Goal: Contribute content: Contribute content

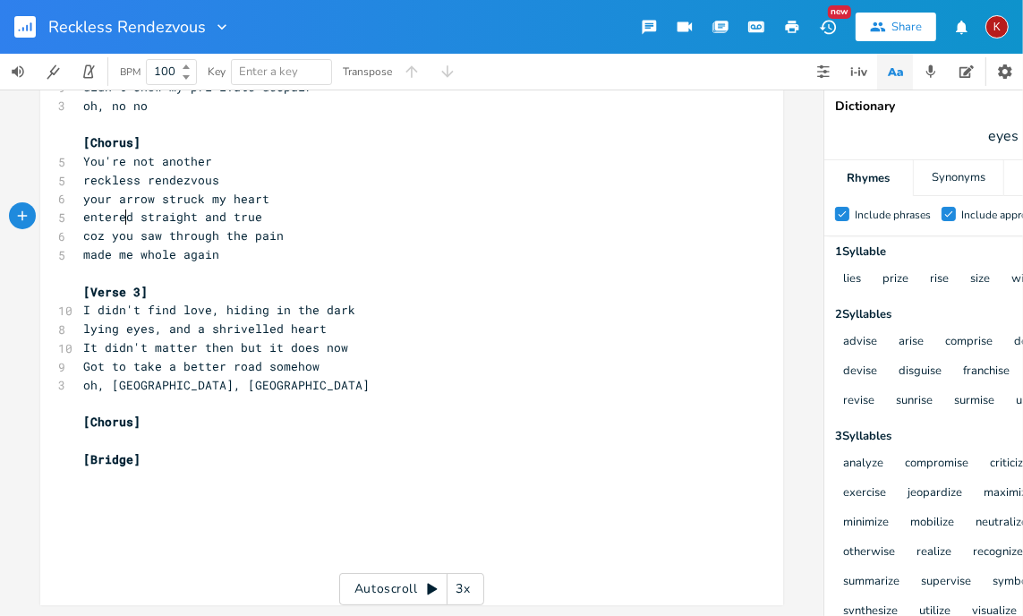
click at [116, 208] on span "entered straight and true" at bounding box center [172, 216] width 179 height 16
type textarea "entered"
click at [116, 208] on span "entered straight and true" at bounding box center [172, 216] width 179 height 16
click at [251, 191] on span "your arrow struck my heart" at bounding box center [176, 199] width 186 height 16
type textarea "-ar"
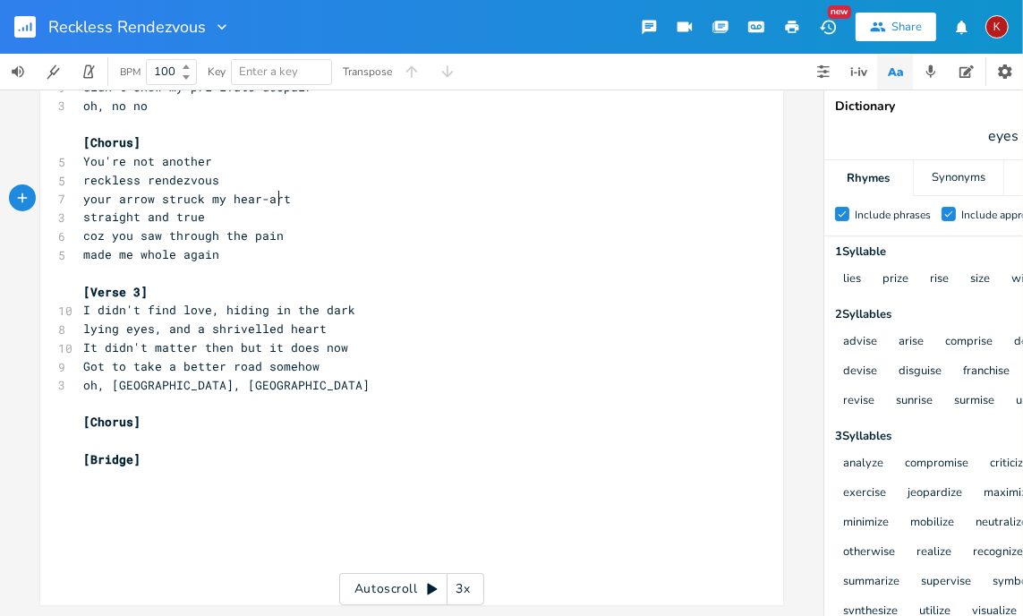
scroll to position [0, 14]
click at [251, 191] on span "your arrow struck my hear-art" at bounding box center [187, 199] width 208 height 16
click at [209, 153] on span "You're not another" at bounding box center [147, 161] width 129 height 16
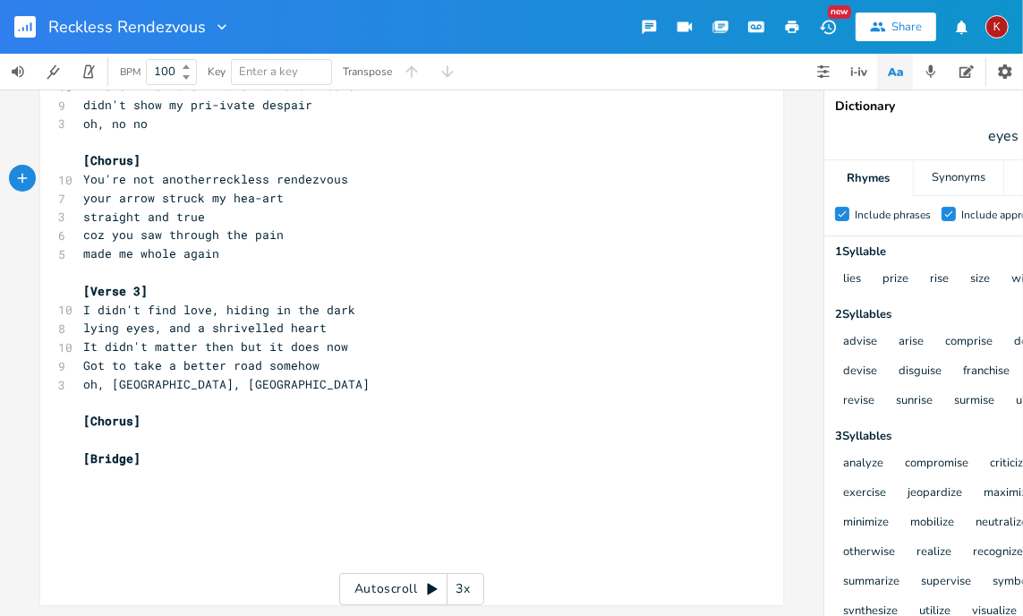
scroll to position [0, 4]
click at [308, 189] on pre "your arrow struck my hea-art" at bounding box center [403, 198] width 646 height 19
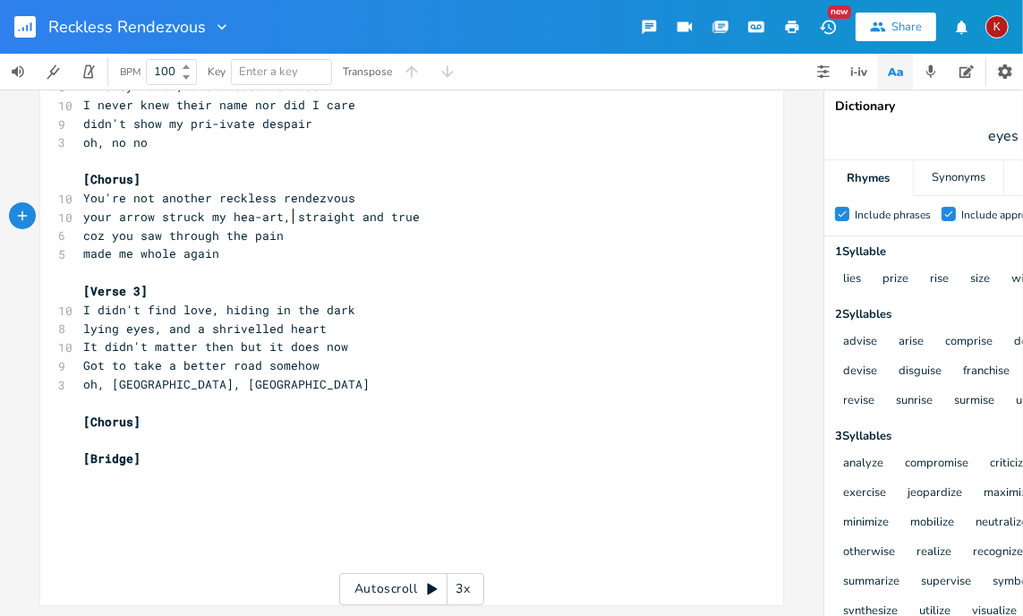
scroll to position [233, 0]
type textarea ","
click at [93, 469] on pre "​" at bounding box center [403, 477] width 646 height 19
type textarea "You found me, took my hand"
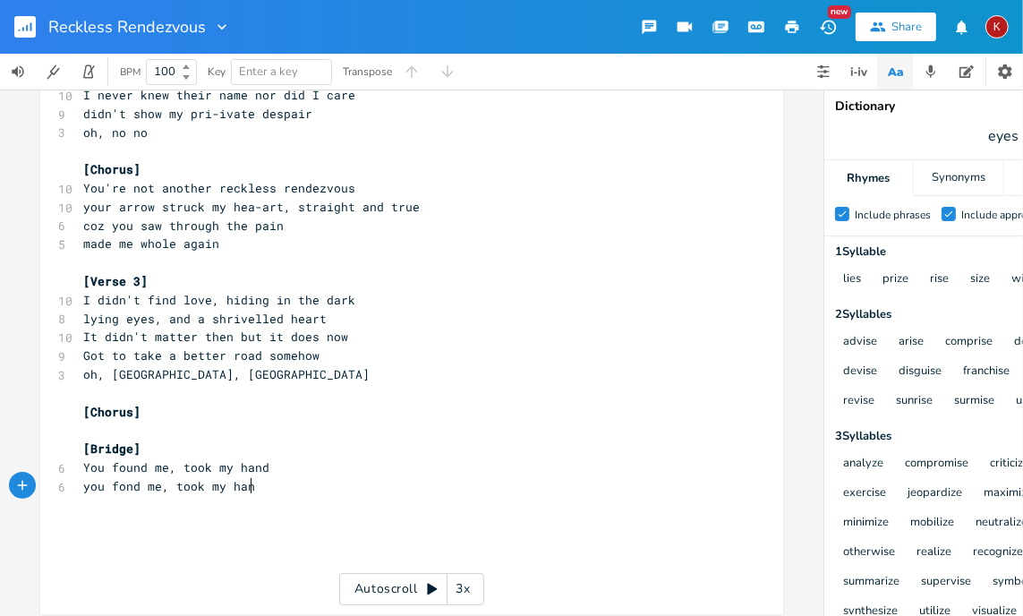
type textarea "you fond me, took my hand"
click at [122, 487] on span "you fond me, took my hand" at bounding box center [172, 486] width 179 height 16
type textarea "u"
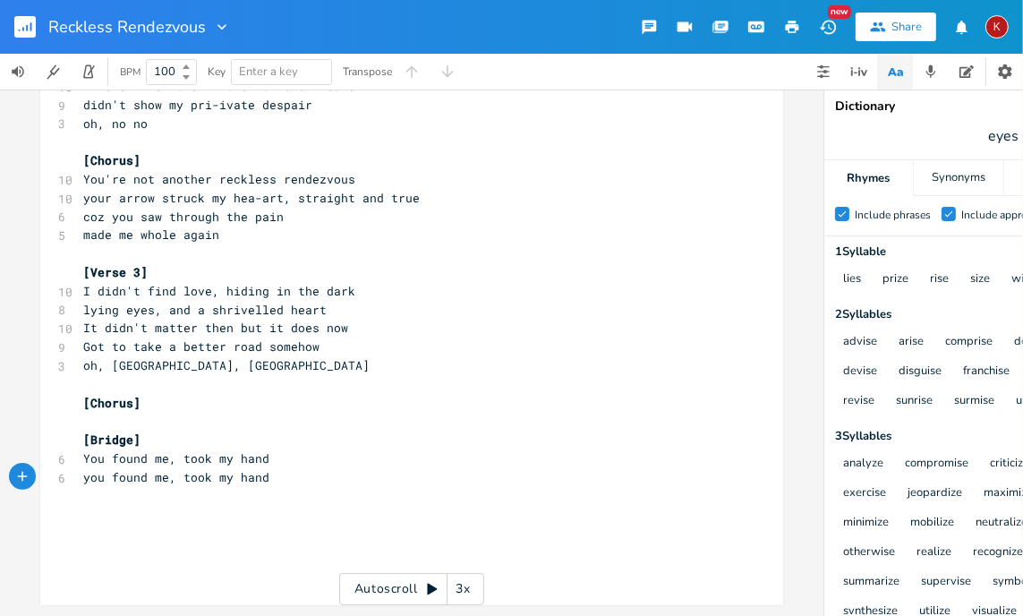
scroll to position [252, 0]
click at [270, 470] on pre "you found me, took my hand" at bounding box center [403, 477] width 646 height 19
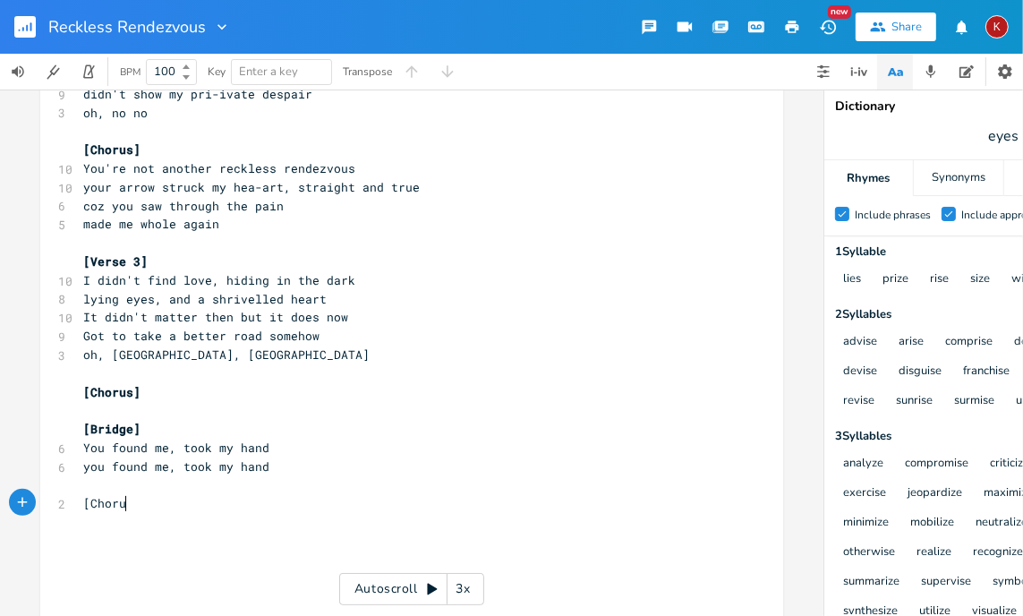
scroll to position [0, 40]
type textarea "[Chorus]"
type textarea "You're not another reckless rendezvous"
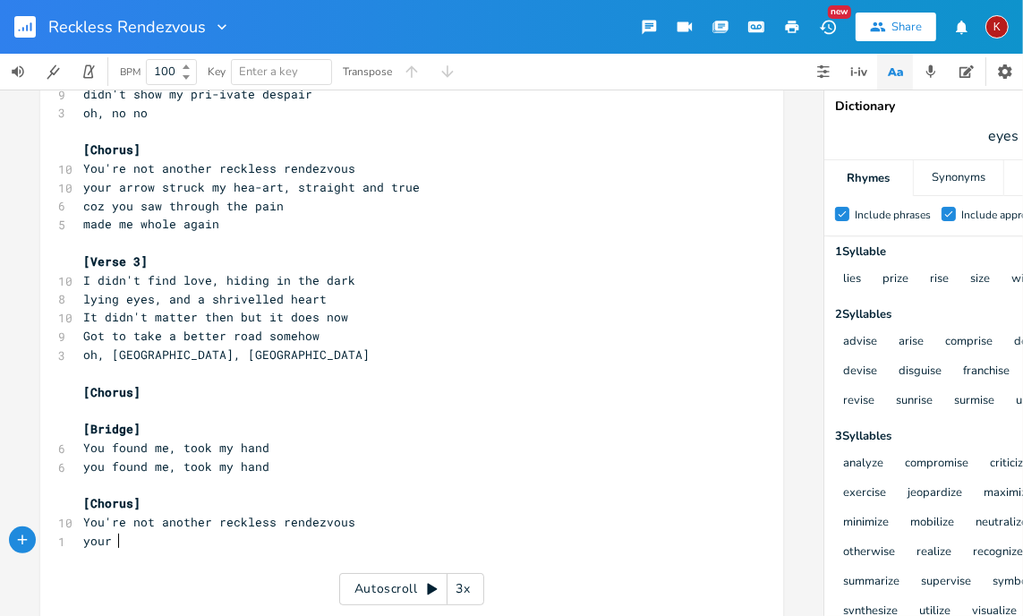
type textarea "your m"
type textarea "mine"
click at [97, 547] on span "your mine" at bounding box center [115, 540] width 64 height 16
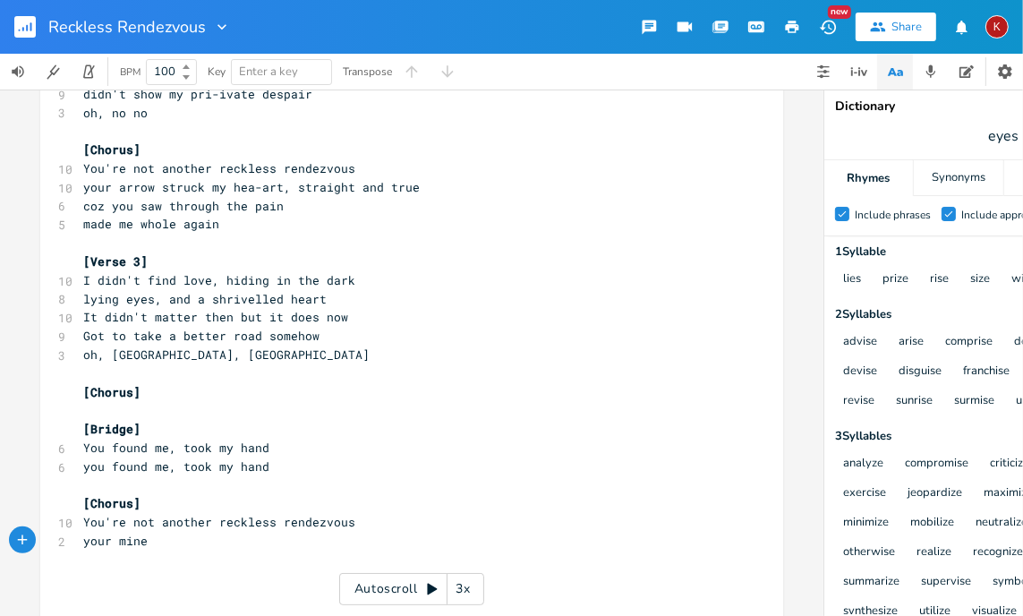
type textarea "'"
type textarea "e"
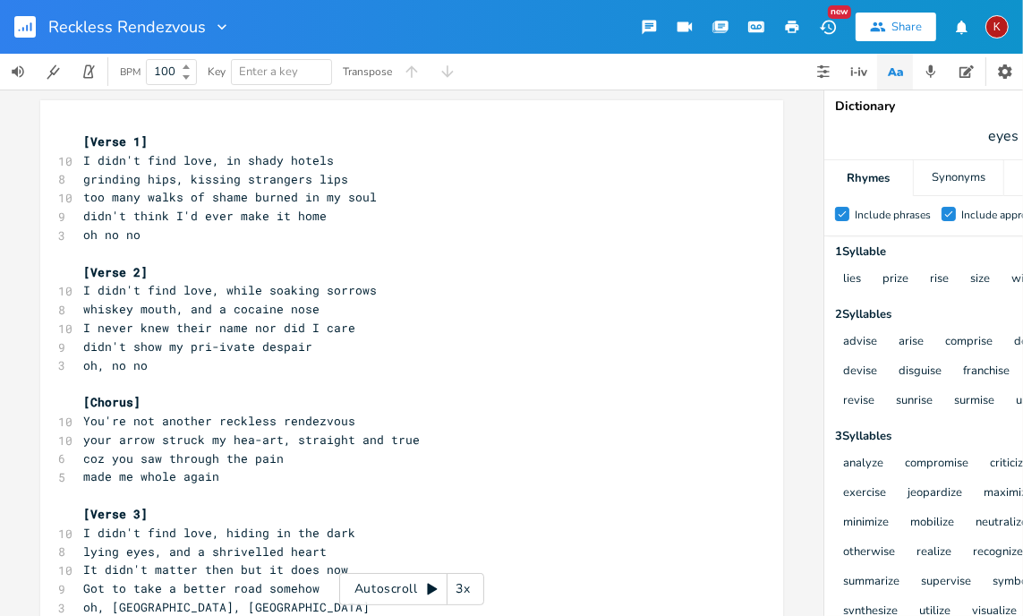
click at [290, 175] on span "grinding hips, kissing strangers lips" at bounding box center [215, 179] width 265 height 16
type textarea "'"
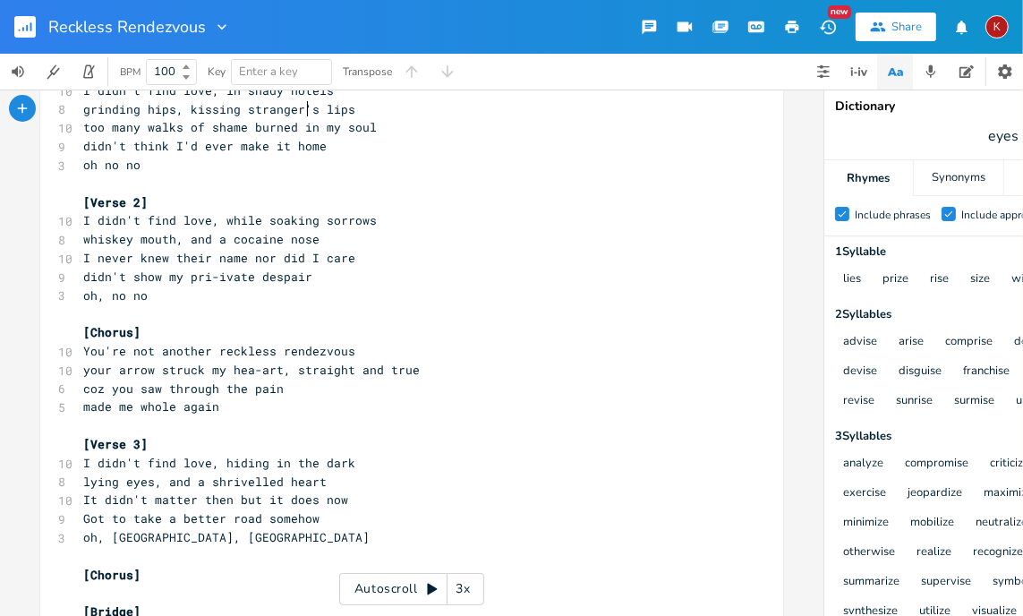
scroll to position [71, 0]
click at [472, 221] on pre "I didn't find love, while soaking sorrows" at bounding box center [403, 219] width 646 height 19
click at [96, 280] on span "didn't show my pri-ivate despair" at bounding box center [197, 276] width 229 height 16
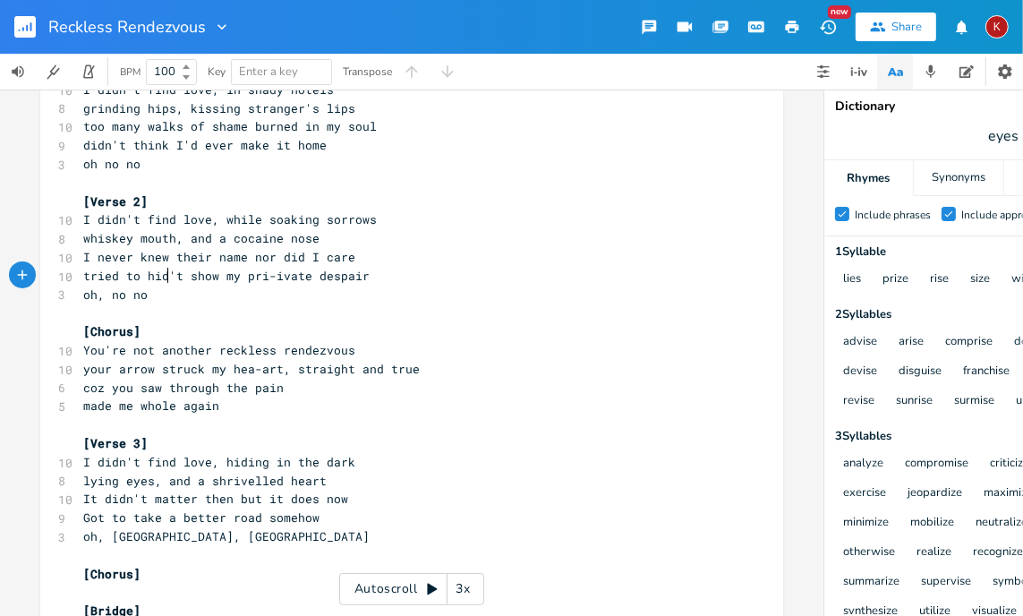
type textarea "tried to hide"
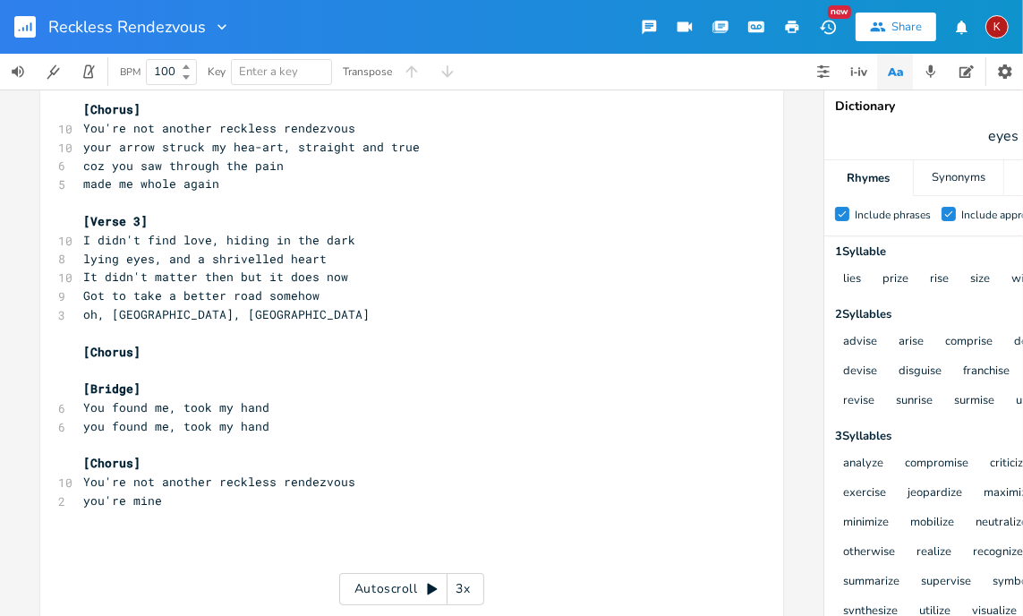
scroll to position [292, 0]
click at [382, 476] on pre "You're not another reckless rendezvous" at bounding box center [403, 482] width 646 height 19
type textarea "x3"
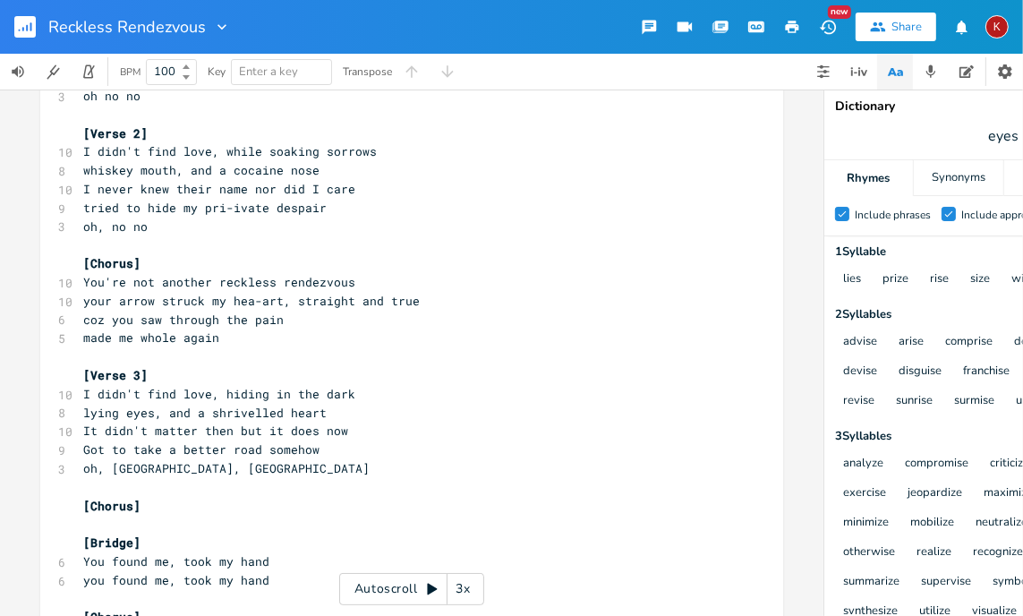
scroll to position [157, 0]
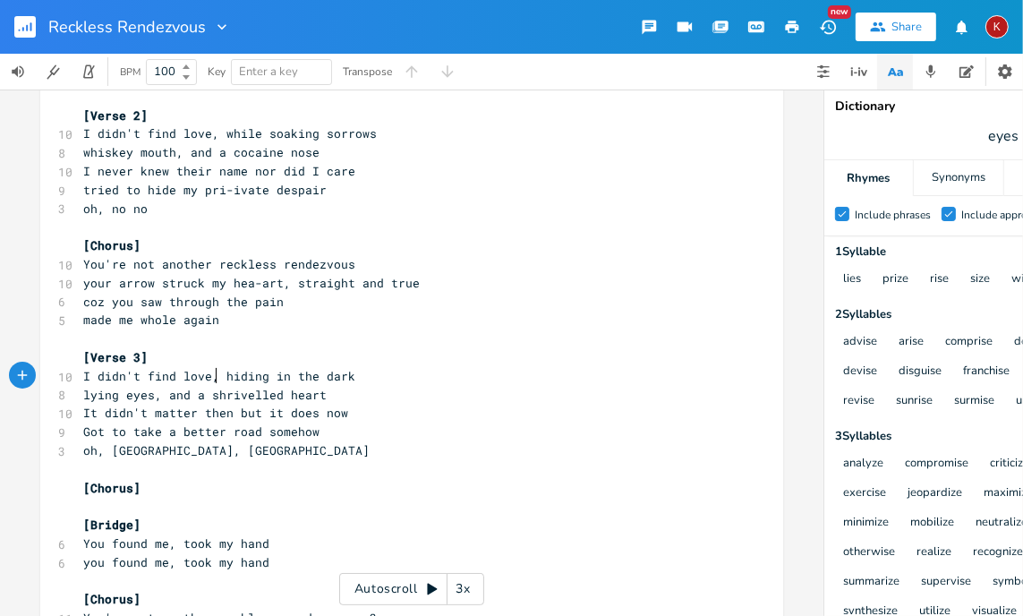
click at [214, 375] on span "I didn't find love, hiding in the dark" at bounding box center [219, 376] width 272 height 16
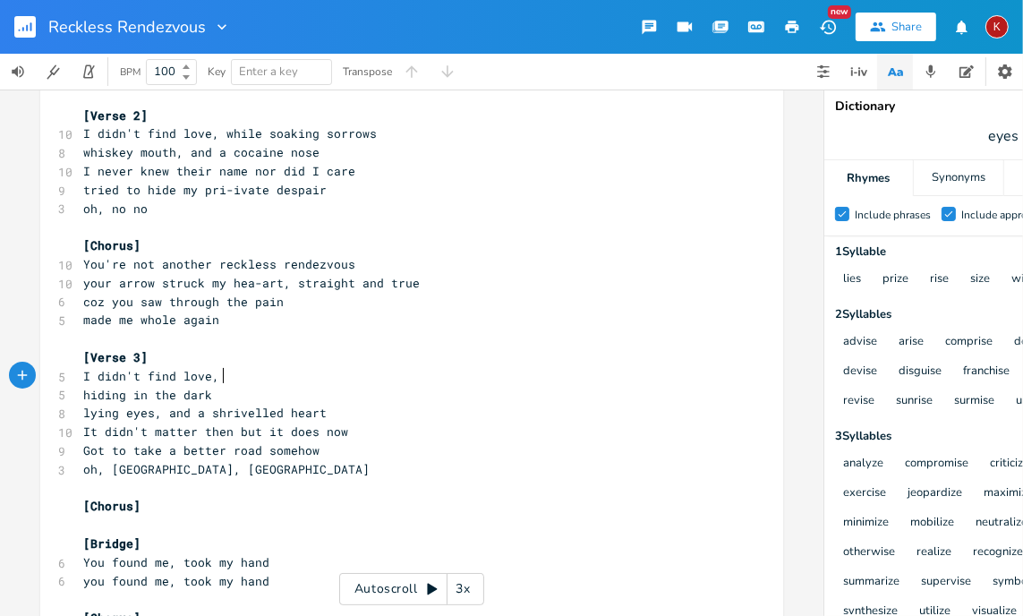
click at [234, 375] on pre "I didn't find love," at bounding box center [403, 376] width 646 height 19
type textarea "nin"
type textarea "in lonely darkness"
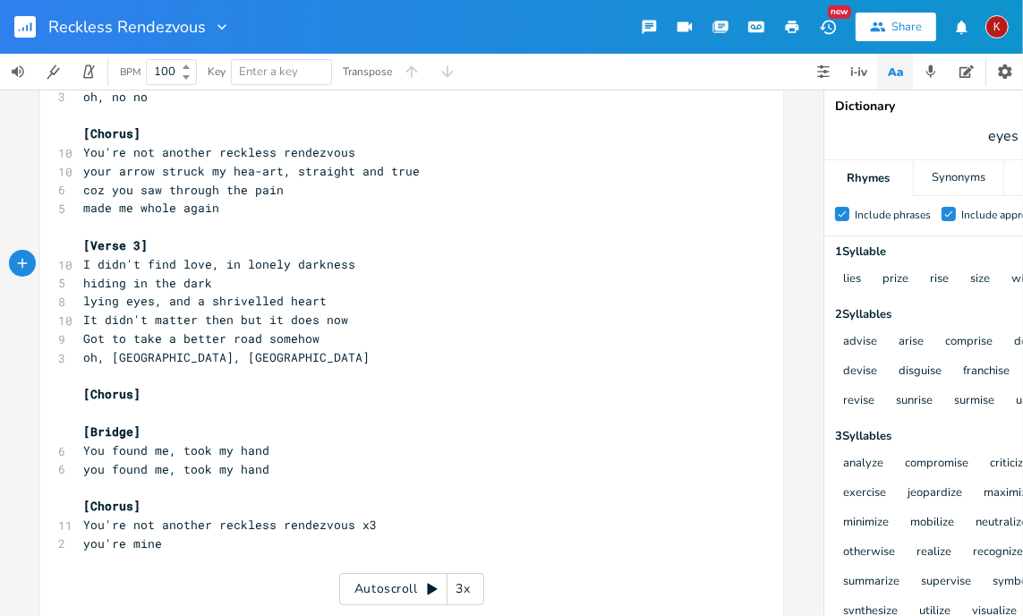
scroll to position [279, 0]
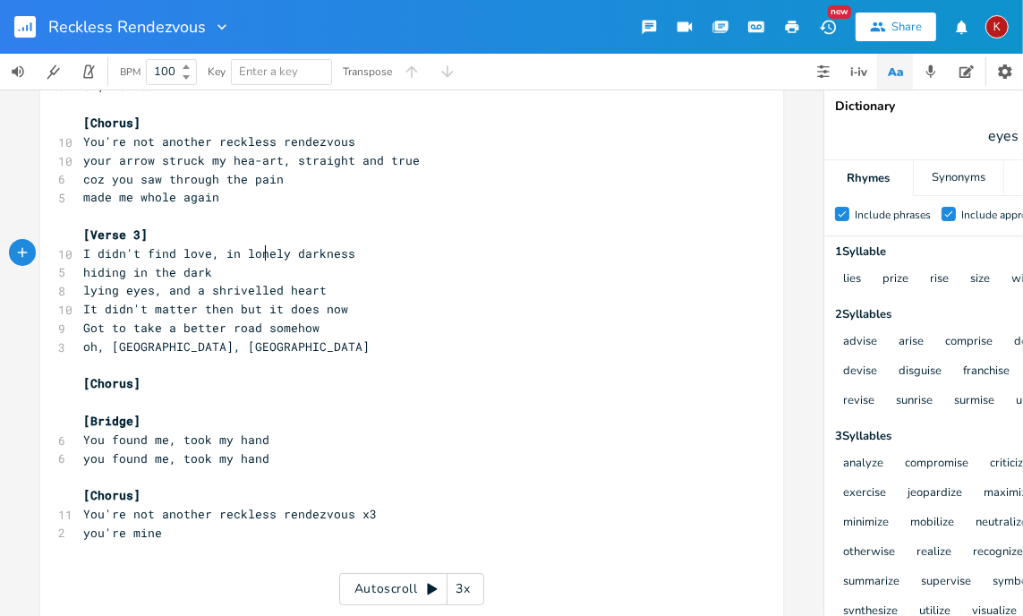
click at [261, 253] on span "I didn't find love, in lonely darkness" at bounding box center [219, 253] width 272 height 16
type textarea "backstreet"
click at [236, 268] on pre "hiding in the dark" at bounding box center [403, 272] width 646 height 19
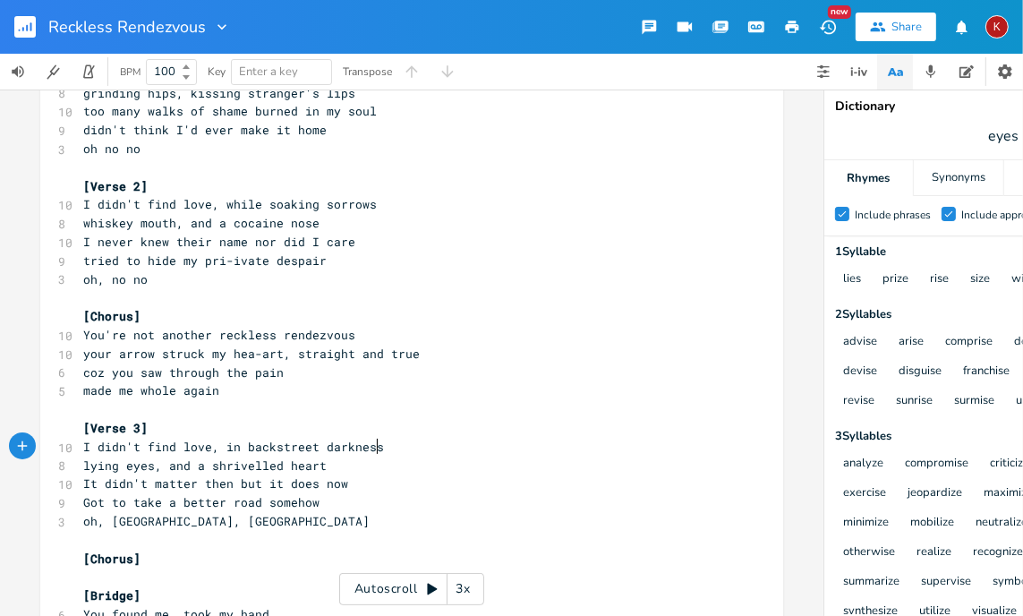
scroll to position [121, 0]
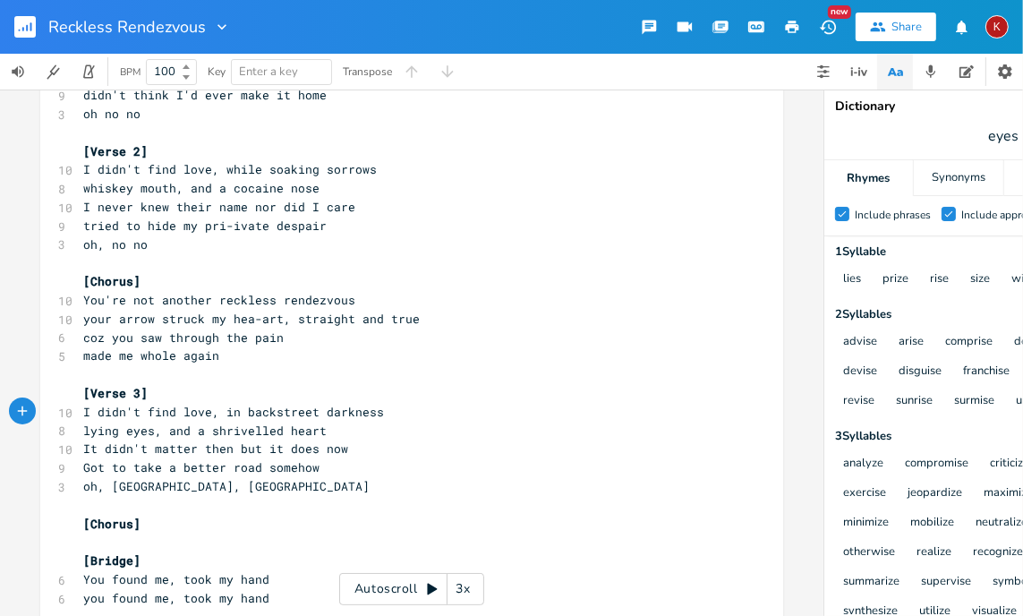
click at [83, 459] on span "Got to take a better road somehow" at bounding box center [201, 467] width 236 height 16
type textarea "you oput me on"
click at [112, 471] on span "you oput me on a better road somehow" at bounding box center [212, 467] width 258 height 16
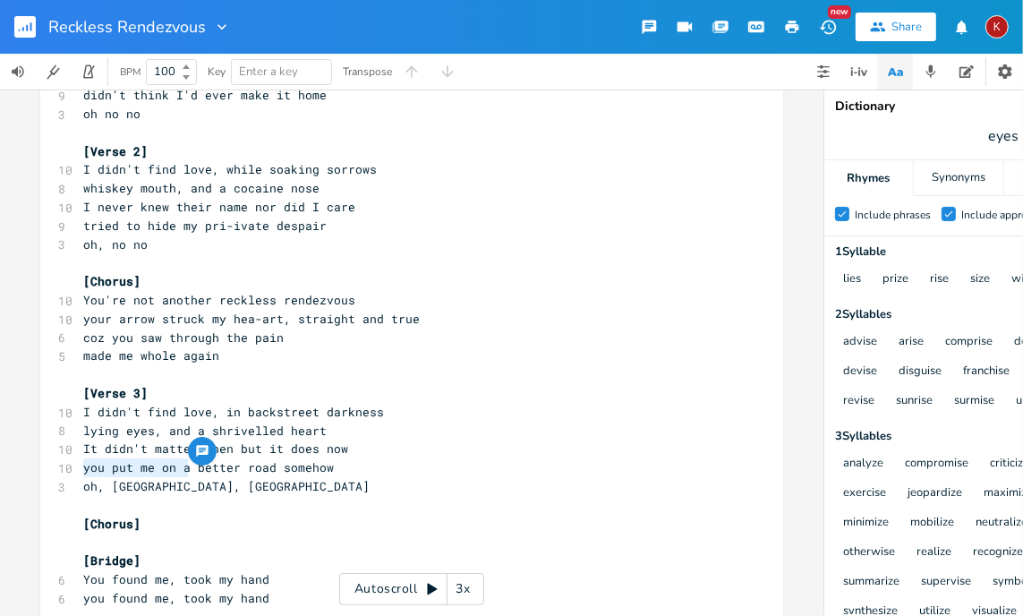
drag, startPoint x: 182, startPoint y: 467, endPoint x: 67, endPoint y: 469, distance: 114.5
click at [67, 469] on div "you put me on a x [Verse 1] 10 I didn't find love, in shady hotels 8 grinding h…" at bounding box center [411, 389] width 743 height 820
type textarea "got to walk a"
click at [386, 410] on pre "I didn't find love, in backstreet darkness" at bounding box center [403, 412] width 646 height 19
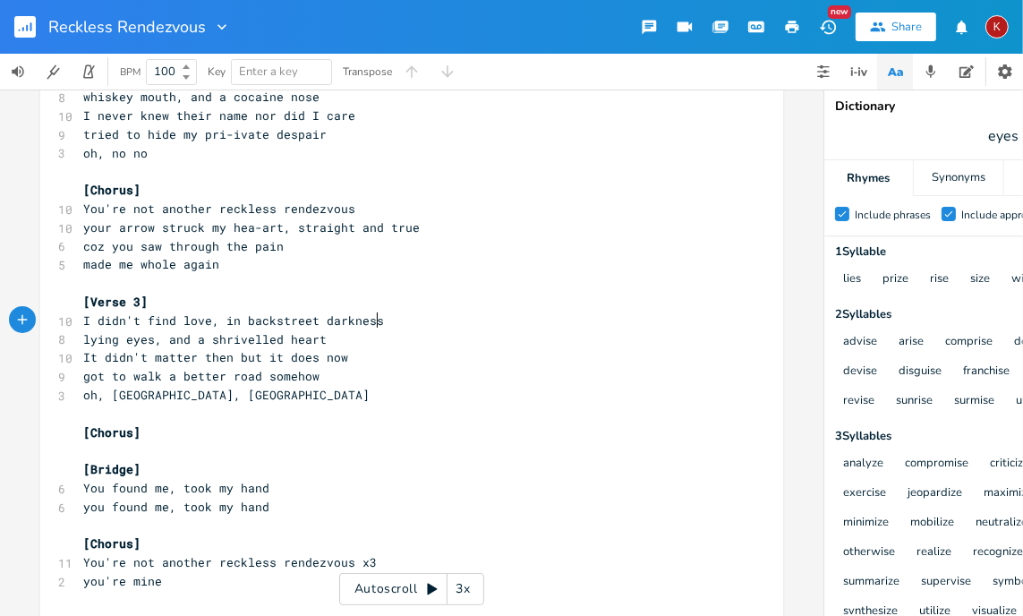
scroll to position [0, 0]
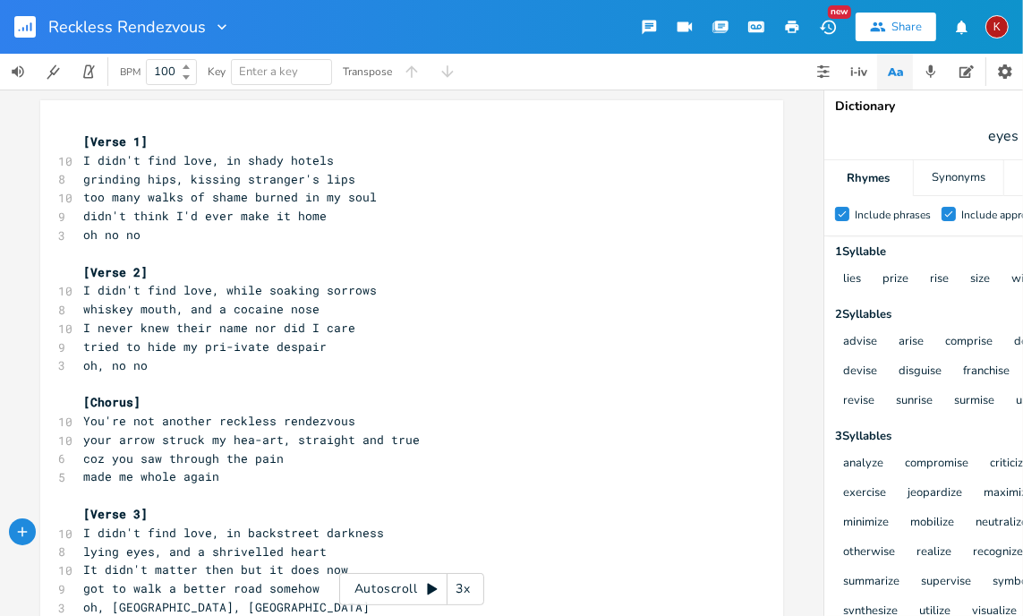
click at [170, 235] on pre "oh no no" at bounding box center [403, 234] width 646 height 19
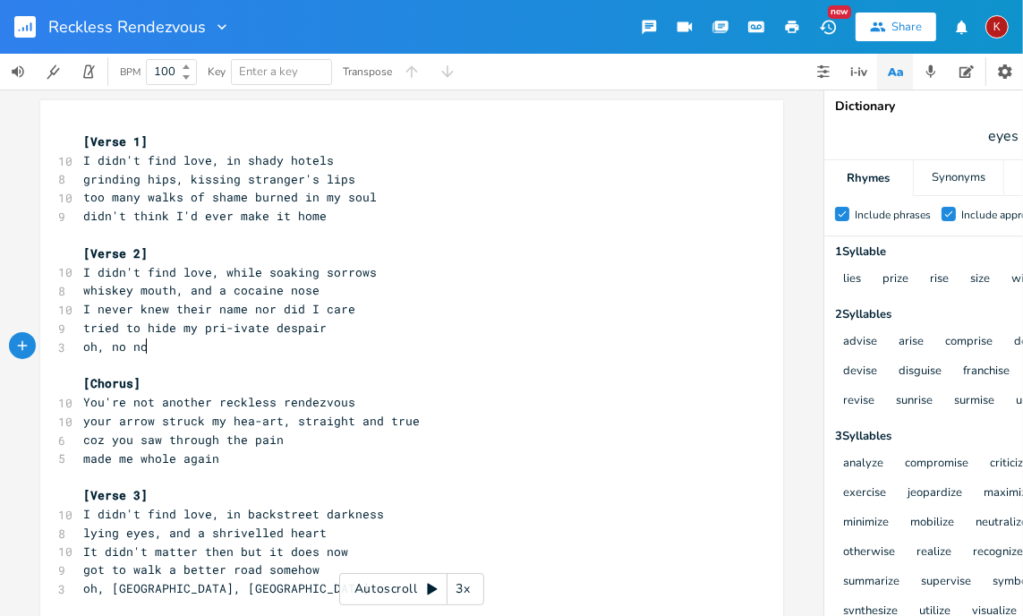
click at [155, 350] on pre "oh, no no" at bounding box center [403, 346] width 646 height 19
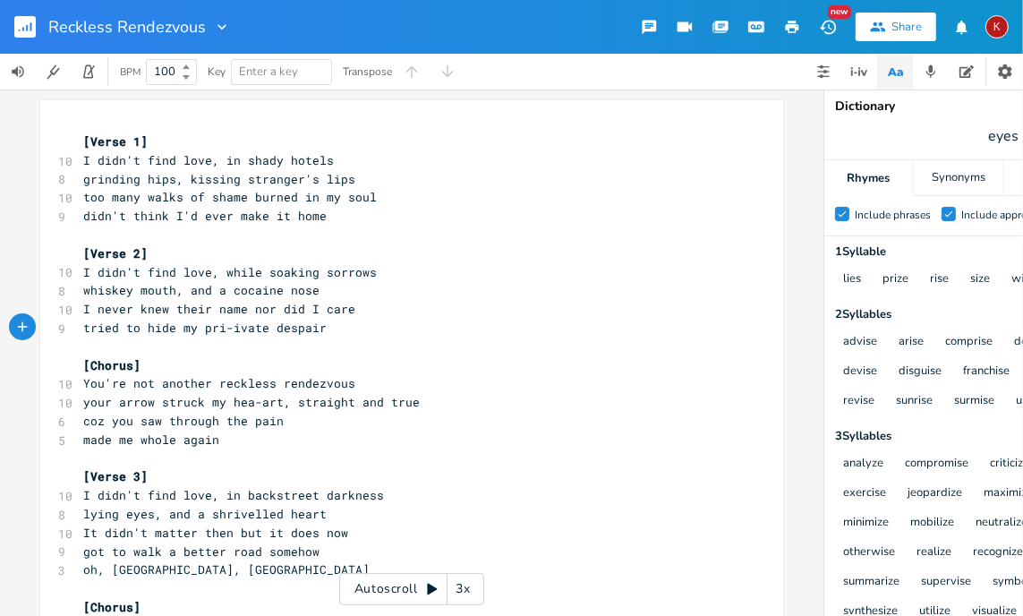
type textarea "​"
drag, startPoint x: 179, startPoint y: 571, endPoint x: 165, endPoint y: 565, distance: 15.3
click at [165, 565] on pre "oh, [GEOGRAPHIC_DATA], [GEOGRAPHIC_DATA]" at bounding box center [403, 569] width 646 height 19
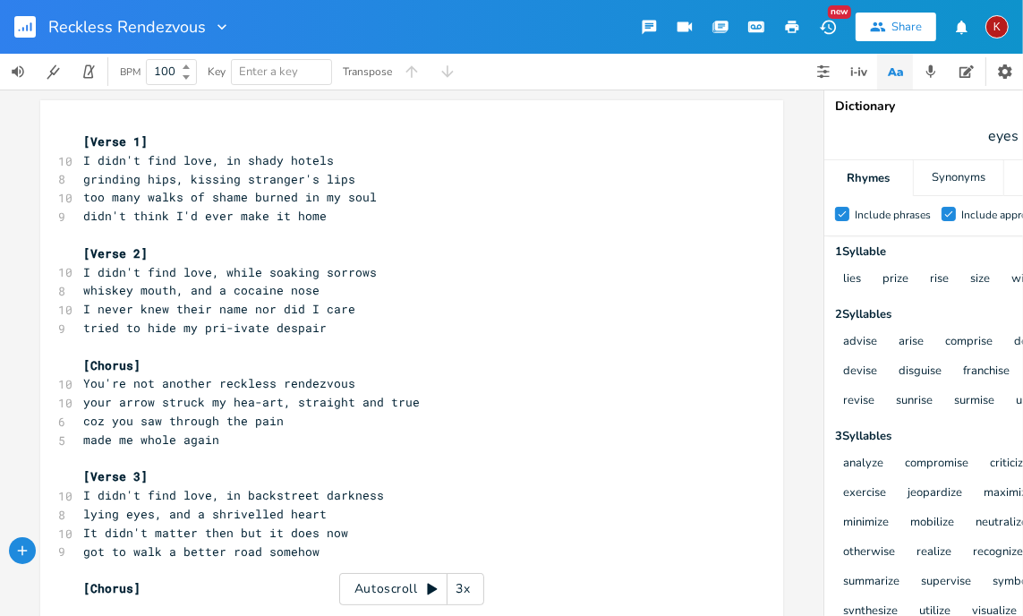
click at [375, 202] on pre "too many walks of shame burned in my soul" at bounding box center [403, 197] width 646 height 19
type textarea ", mmm mmm mmm"
click at [354, 310] on pre "I never knew their name nor did I care" at bounding box center [403, 309] width 646 height 19
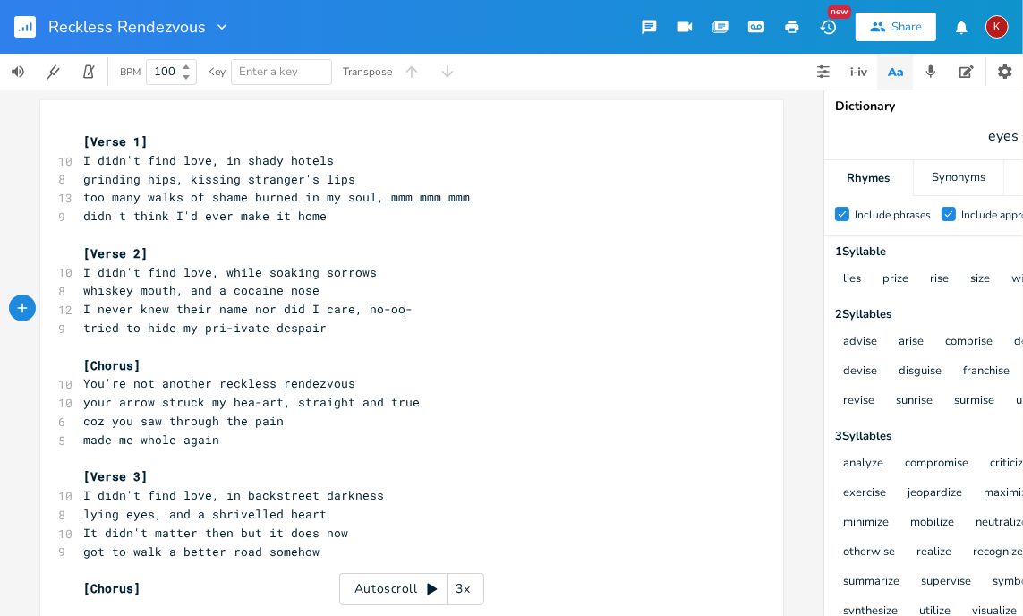
type textarea ", no-oo-oo"
click at [351, 532] on pre "It didn't matter then but it does now" at bounding box center [403, 532] width 646 height 19
type textarea ", mmm mmm mmm"
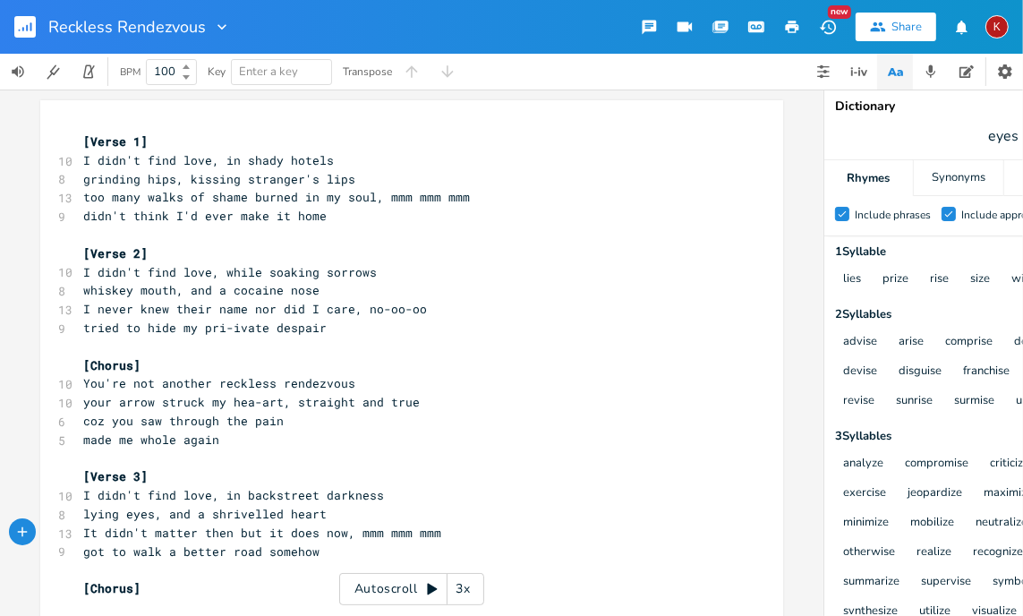
click at [222, 532] on span "It didn't matter then but it does now, mmm mmm mmm" at bounding box center [262, 532] width 358 height 16
type textarea ","
click at [359, 529] on span "It didn't matter then, but it does now, mmm mmm mmm" at bounding box center [265, 532] width 365 height 16
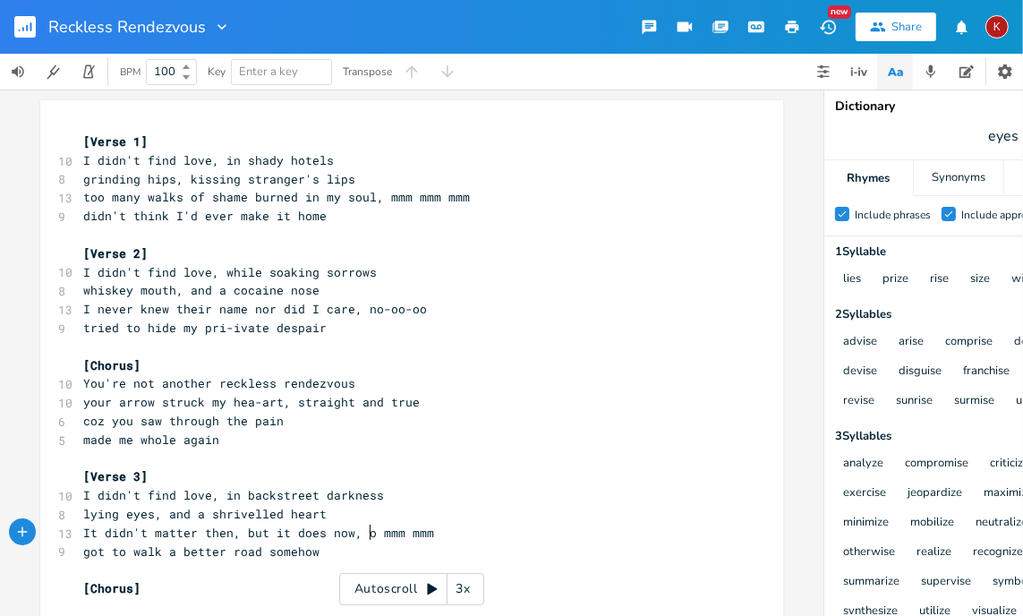
scroll to position [0, 12]
type textarea "oh oh oh"
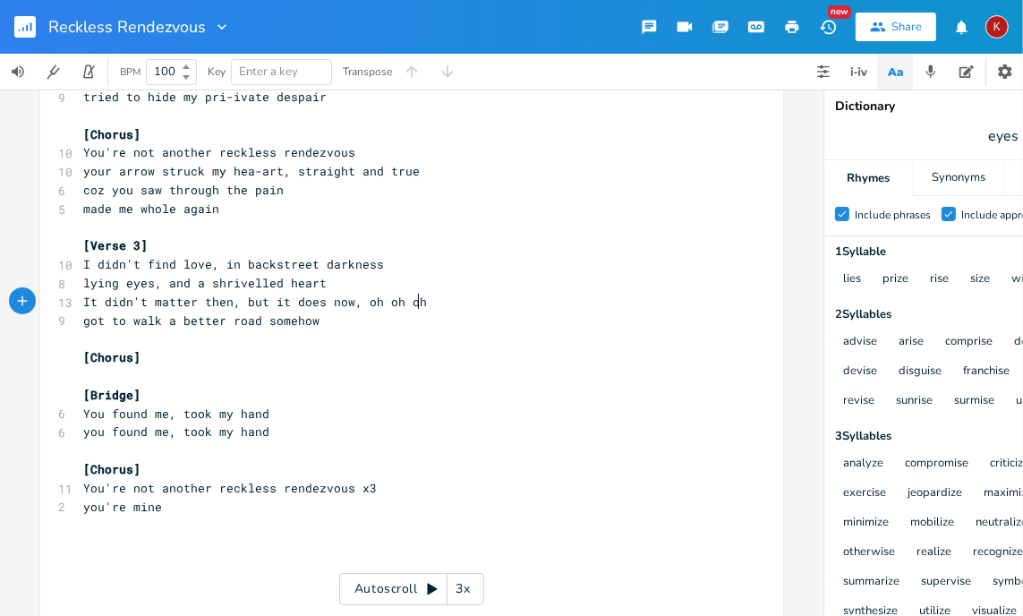
scroll to position [229, 0]
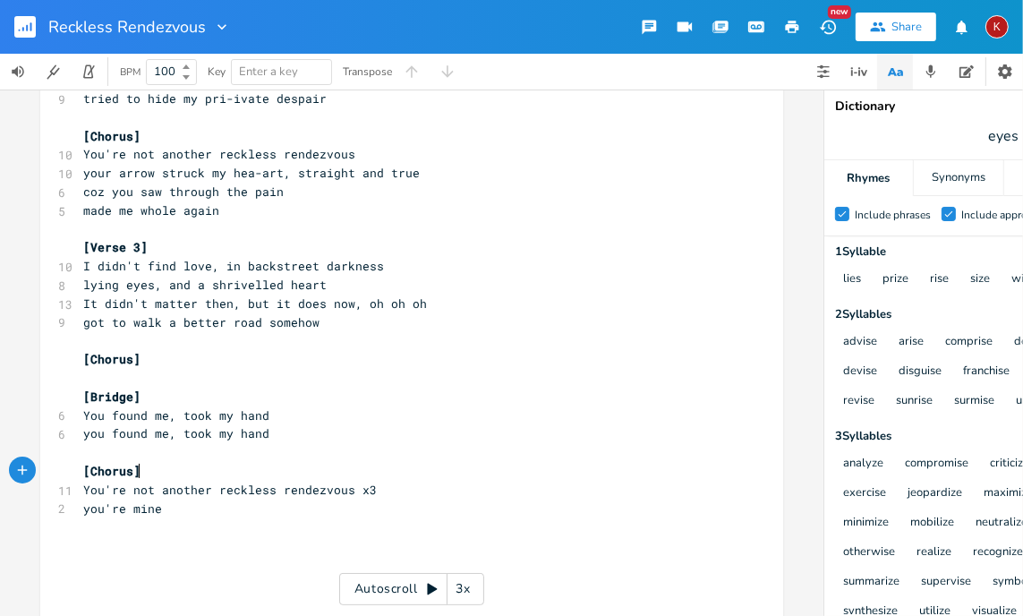
click at [140, 470] on pre "[Chorus]" at bounding box center [403, 471] width 646 height 19
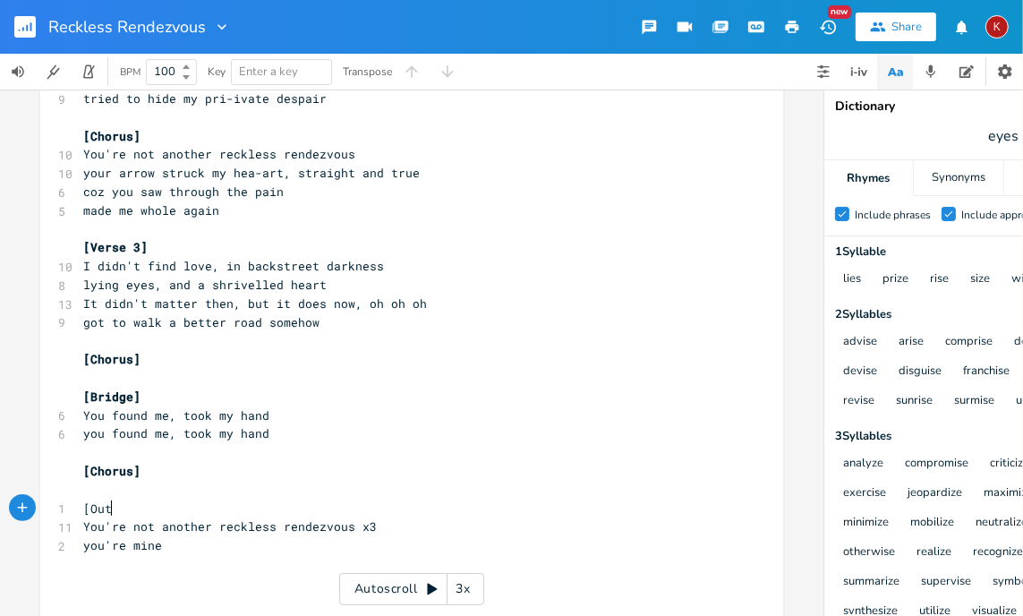
type textarea "[Outre"
type textarea "o]"
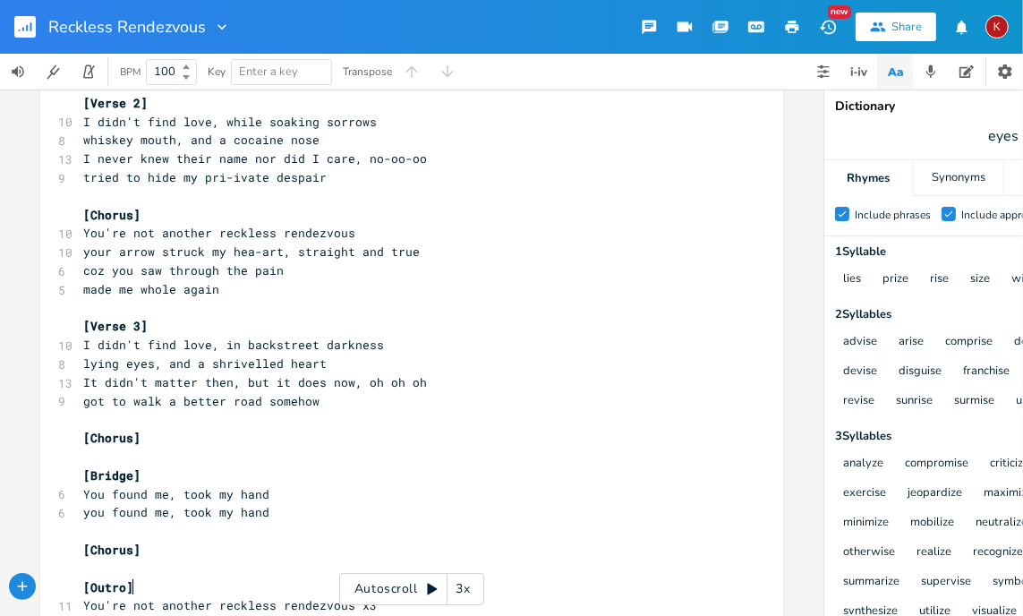
scroll to position [159, 0]
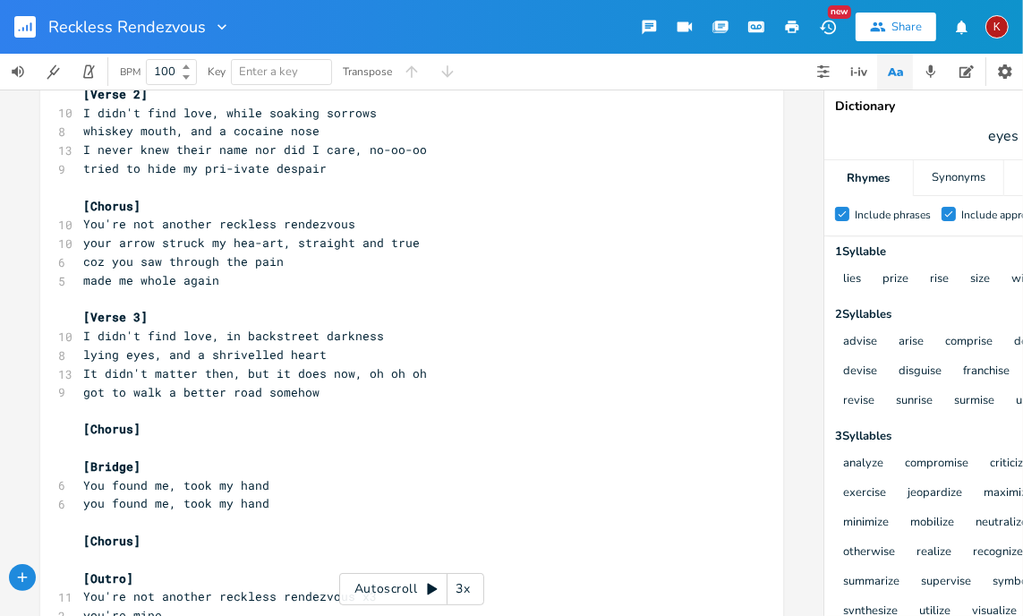
click at [83, 286] on span "made me whole again" at bounding box center [151, 280] width 136 height 16
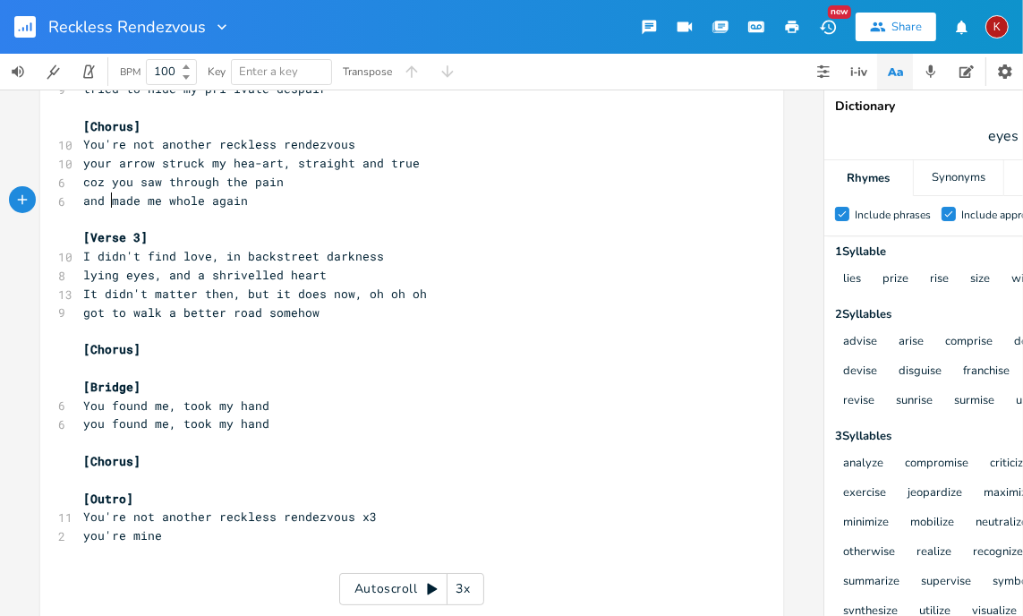
scroll to position [242, 0]
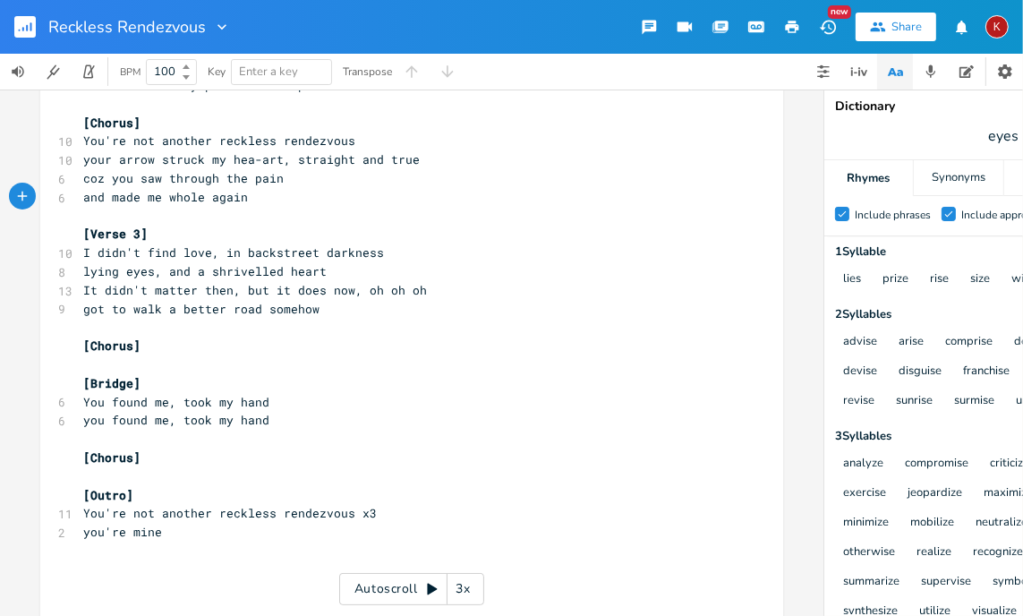
type textarea "and"
type textarea "​"
drag, startPoint x: 537, startPoint y: 288, endPoint x: 531, endPoint y: 396, distance: 108.4
click at [531, 396] on pre "You found me, took my hand" at bounding box center [403, 402] width 646 height 19
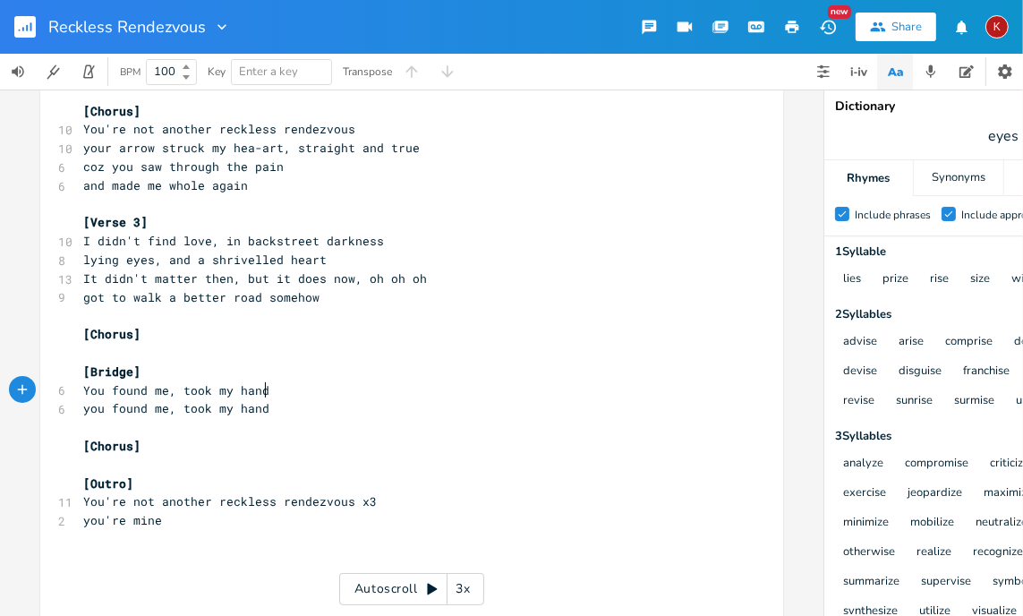
scroll to position [254, 0]
click at [80, 389] on pre "You found me, took my hand" at bounding box center [403, 390] width 646 height 19
type textarea "oh y"
click at [80, 407] on pre "you found me, took my hand" at bounding box center [403, 408] width 646 height 19
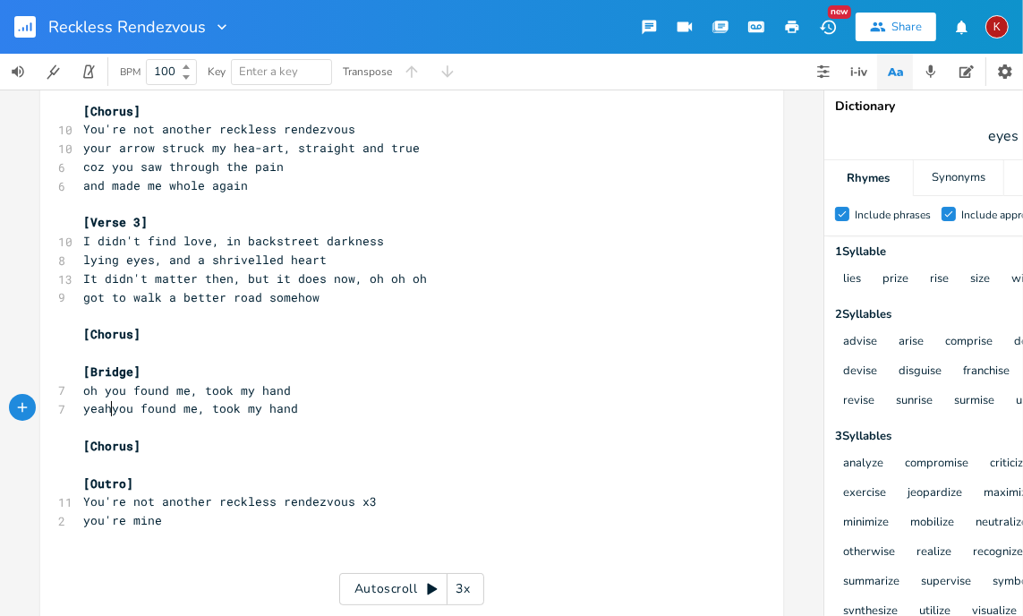
type textarea "yeah"
click at [319, 407] on pre "yeah you found me, took my hand" at bounding box center [403, 408] width 646 height 19
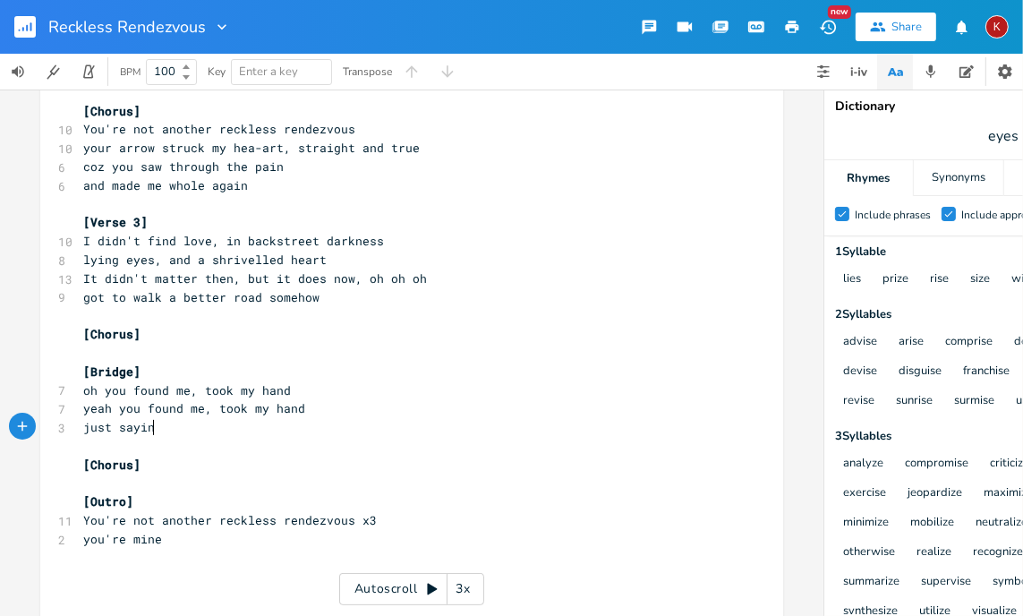
type textarea "just saying"
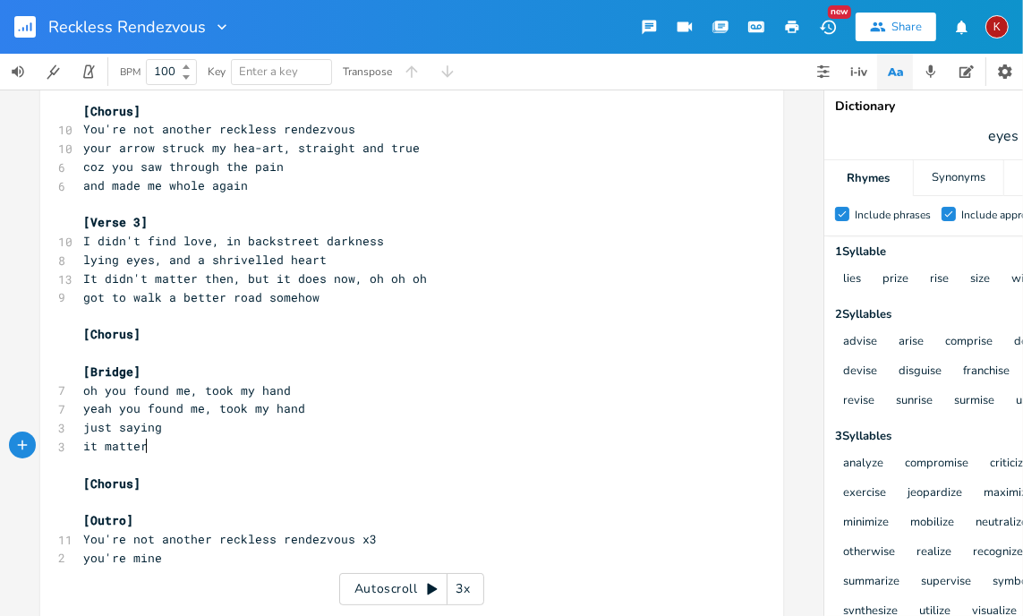
type textarea "it mattered"
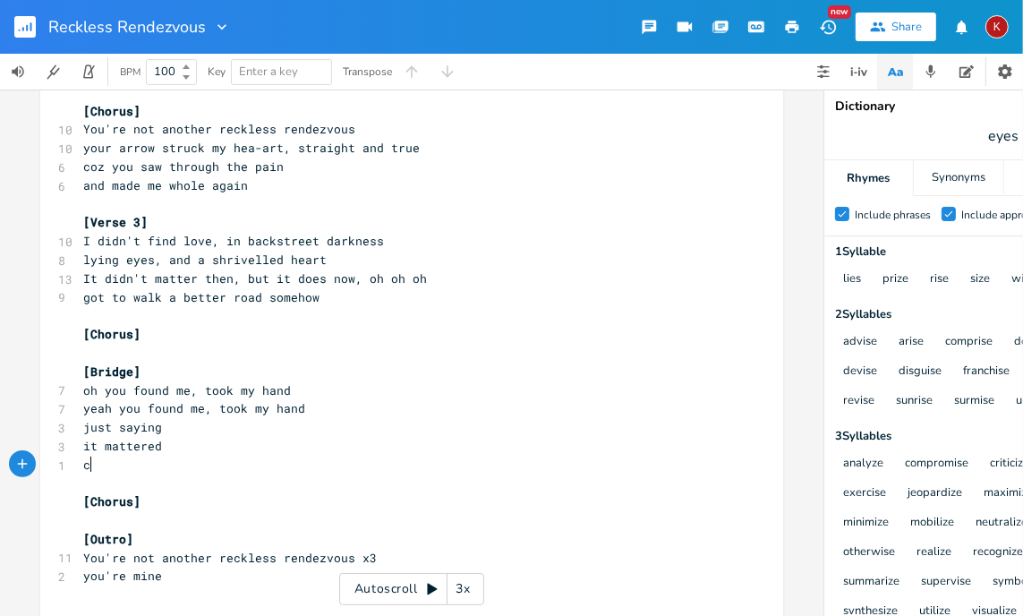
type textarea "coz"
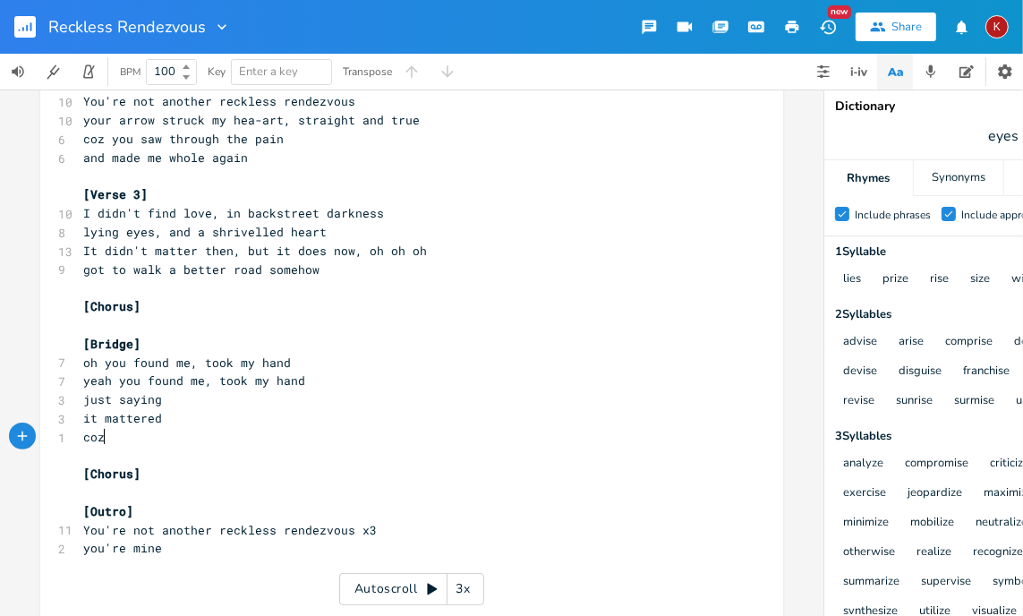
scroll to position [363, 0]
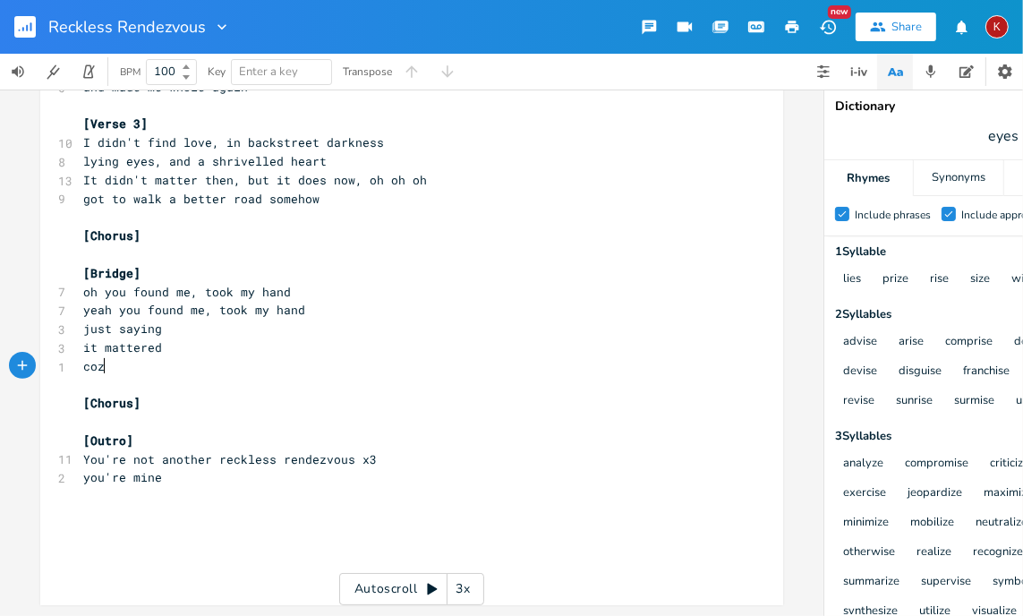
click at [189, 340] on pre "it mattered" at bounding box center [403, 347] width 646 height 19
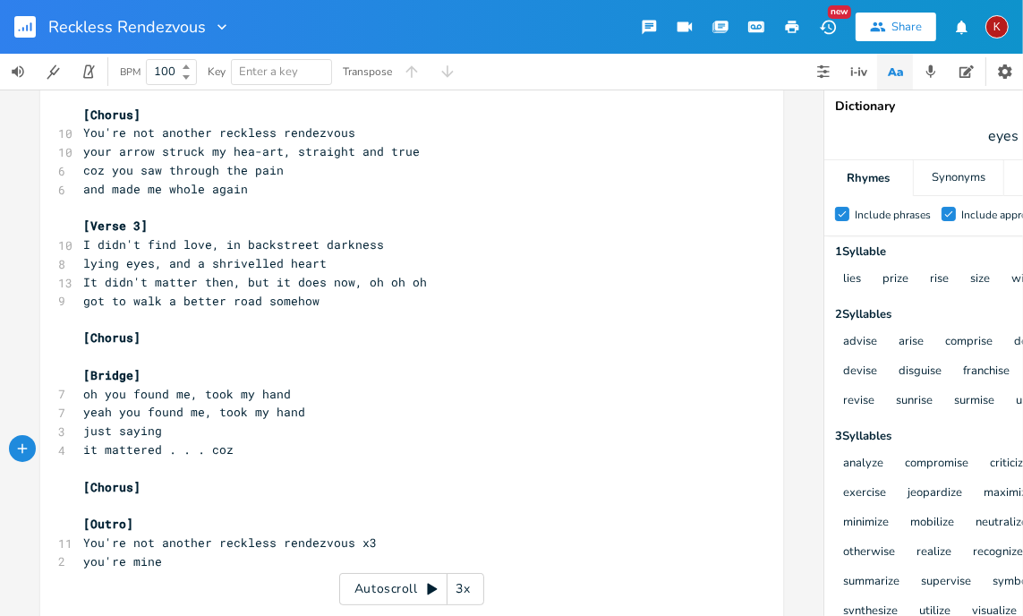
scroll to position [0, 0]
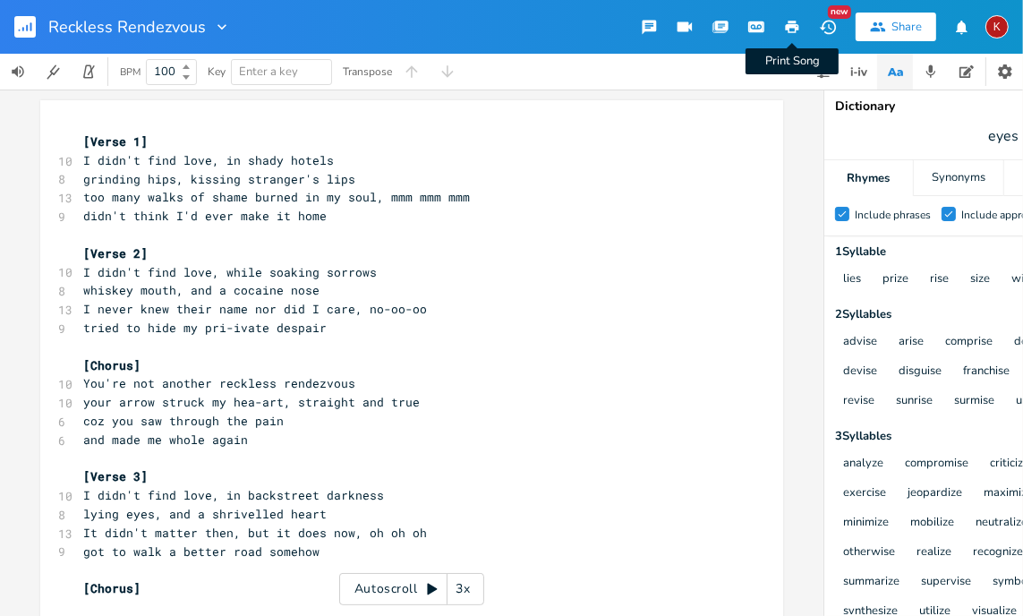
type textarea ". . ."
click at [791, 21] on icon "button" at bounding box center [792, 27] width 13 height 13
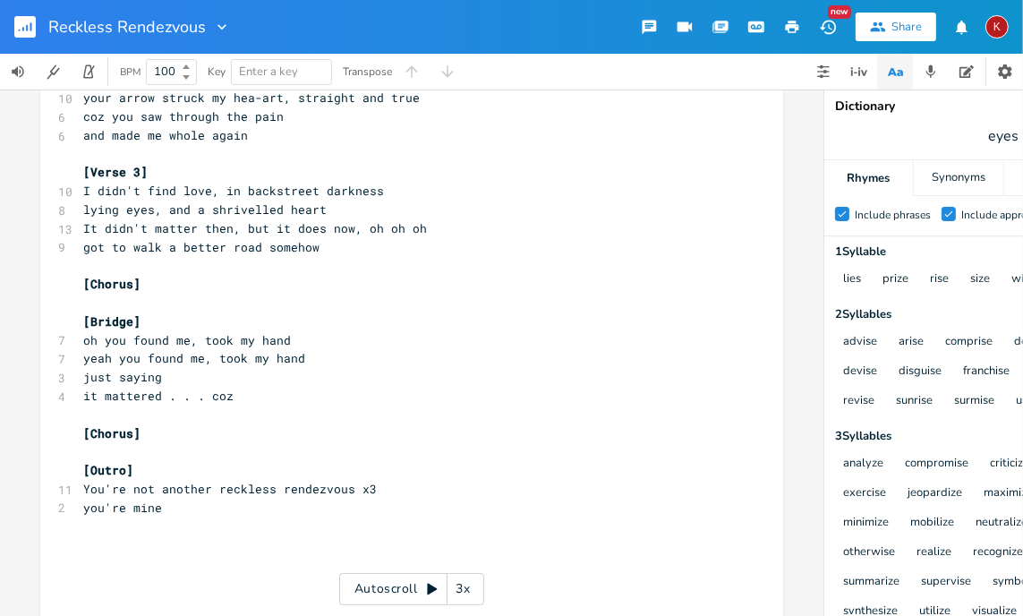
scroll to position [345, 0]
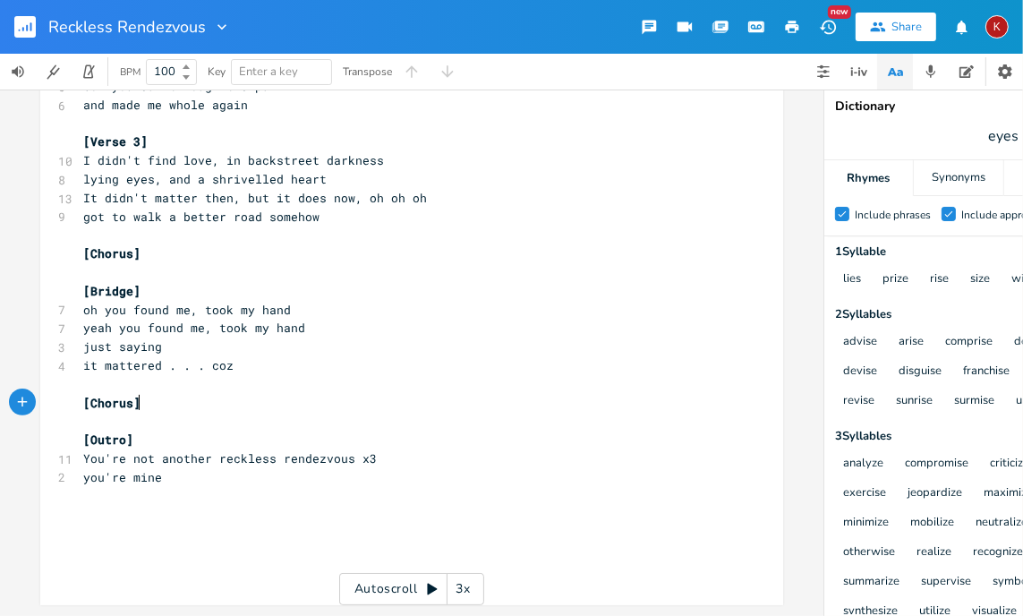
click at [161, 394] on pre "[Chorus]" at bounding box center [403, 403] width 646 height 19
type textarea "x2"
click at [789, 24] on icon "button" at bounding box center [792, 27] width 13 height 13
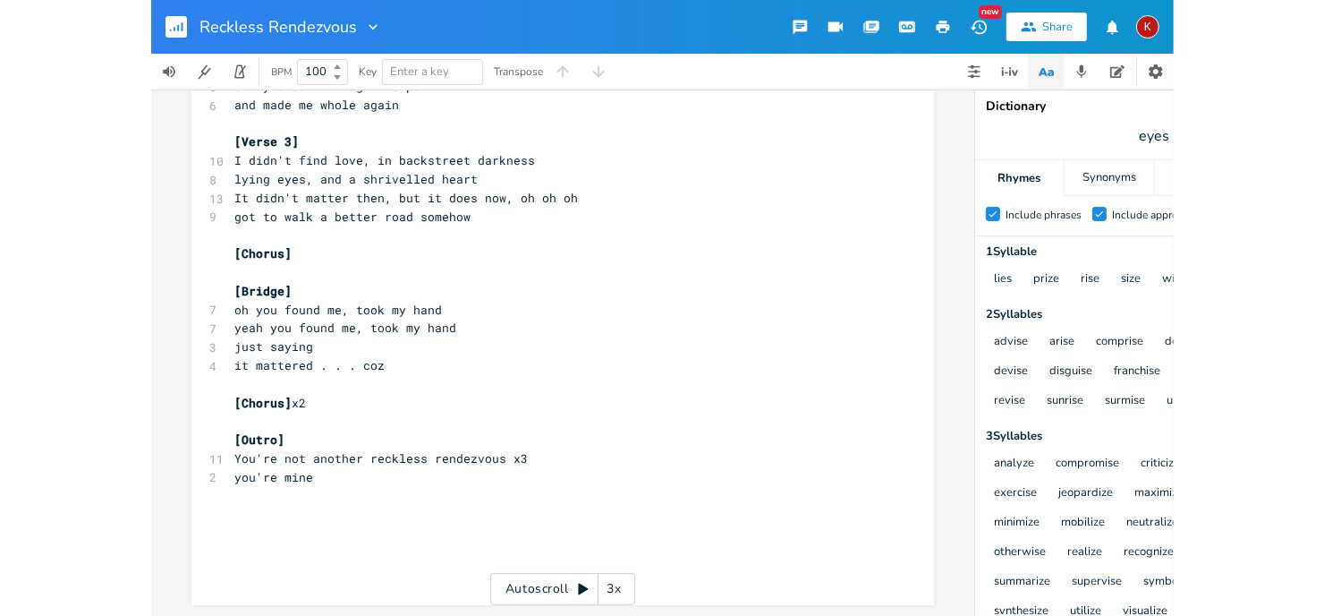
scroll to position [0, 0]
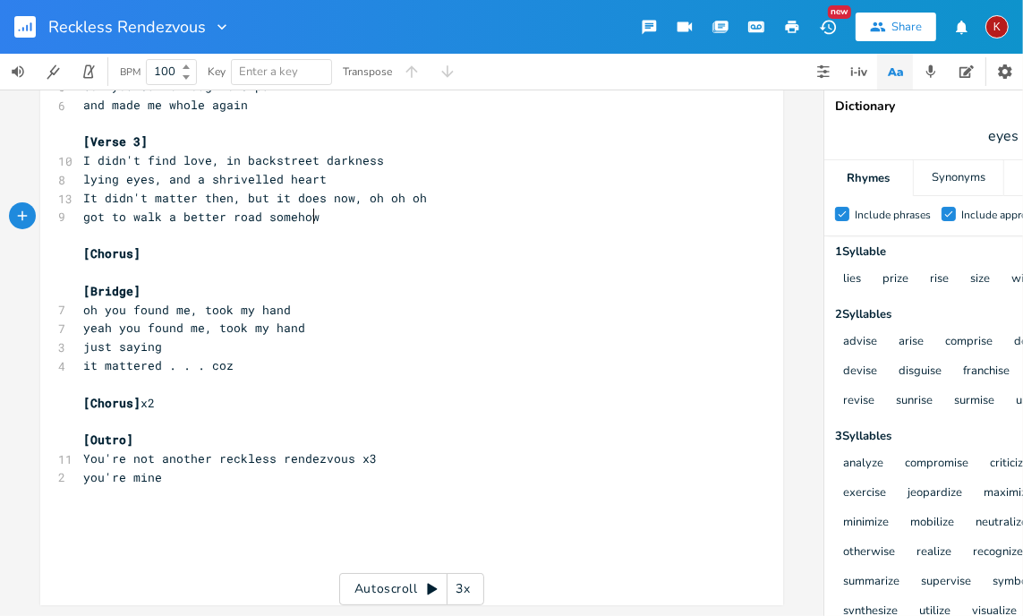
click at [319, 213] on pre "got to walk a better road somehow" at bounding box center [403, 217] width 646 height 19
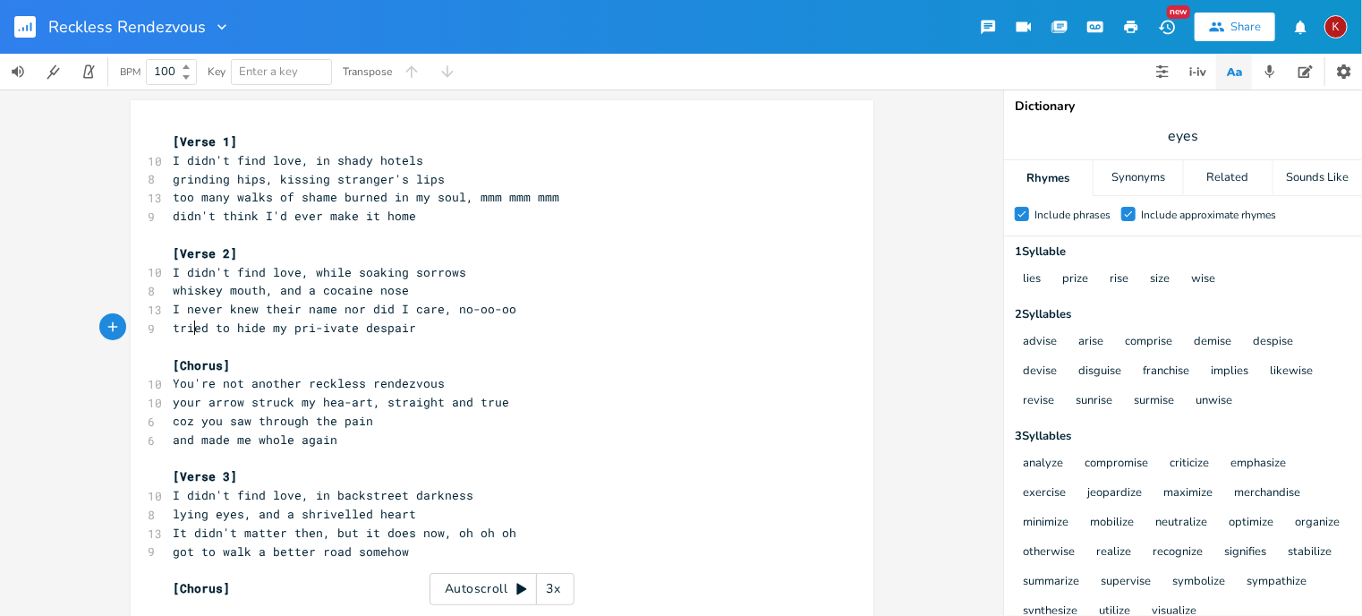
click at [188, 328] on span "tried to hide my pri-ivate despair" at bounding box center [295, 327] width 243 height 16
type textarea "all"
click at [1022, 21] on icon "button" at bounding box center [1131, 27] width 16 height 16
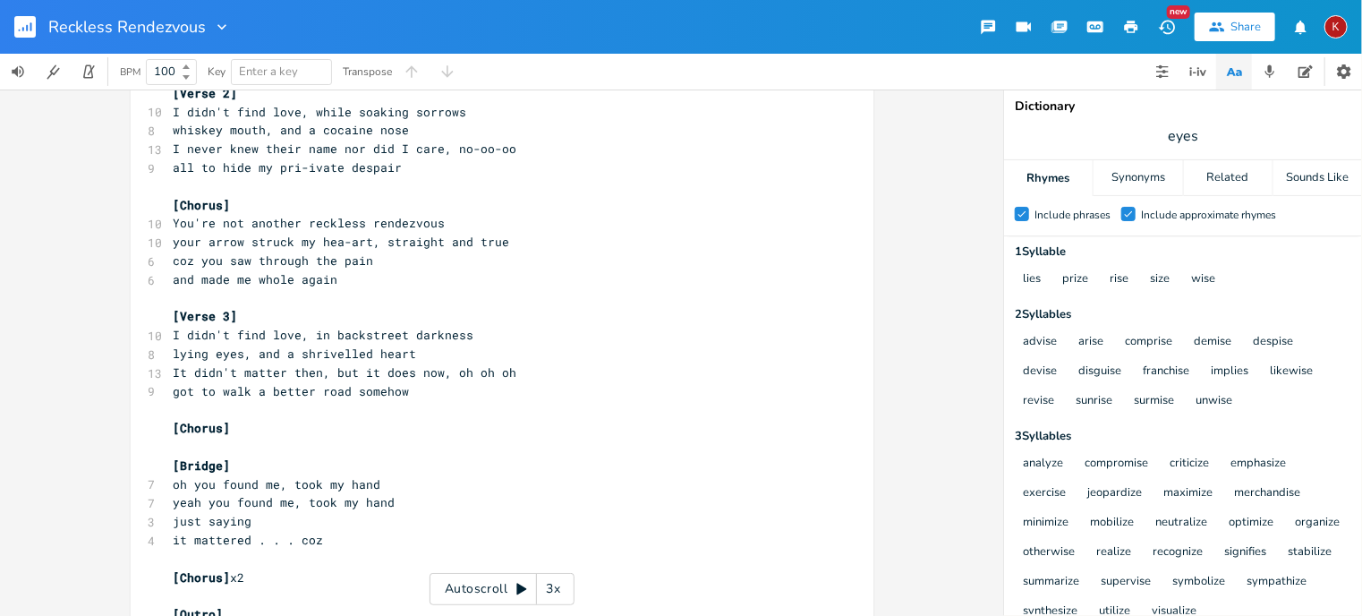
scroll to position [163, 0]
click at [293, 354] on span "lying eyes, and a shrivelled heart" at bounding box center [295, 351] width 243 height 16
type textarea "a"
click at [1022, 24] on button "button" at bounding box center [1131, 27] width 36 height 32
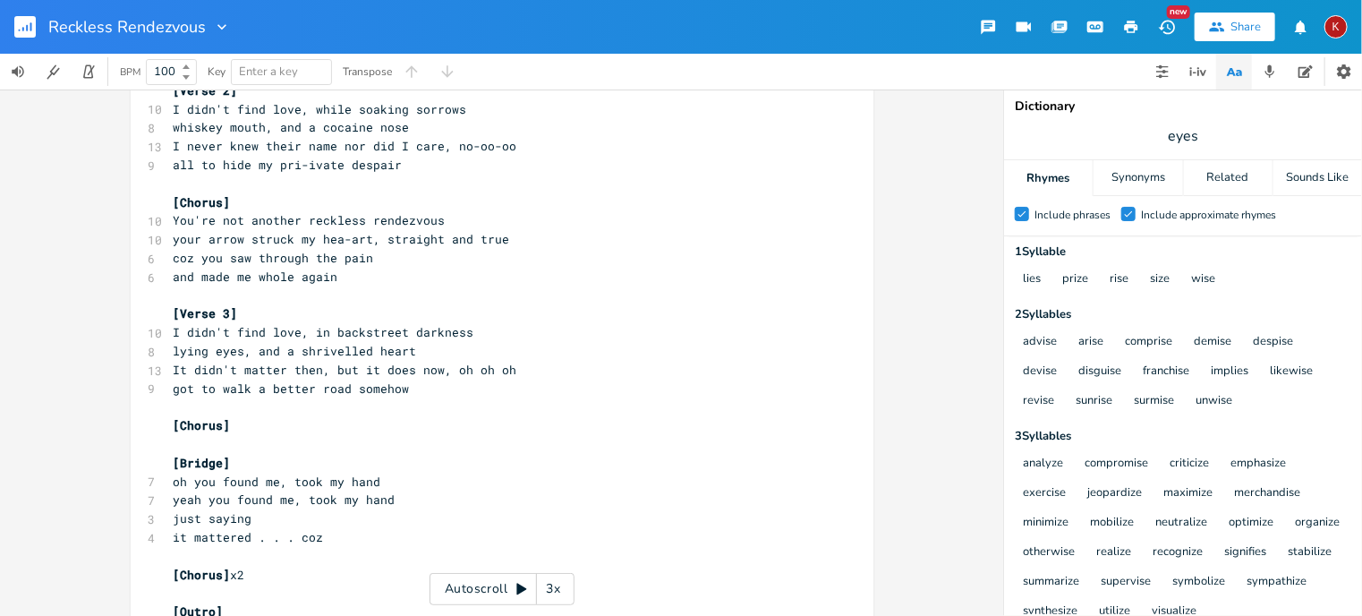
scroll to position [0, 0]
